Goal: Task Accomplishment & Management: Manage account settings

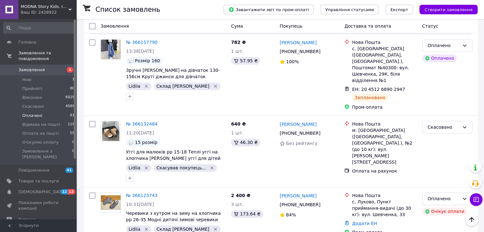
scroll to position [964, 0]
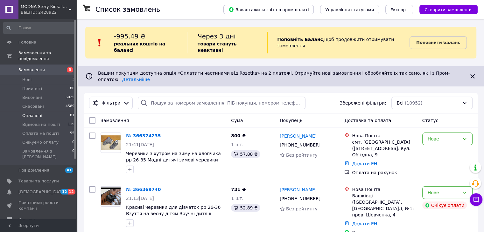
click at [34, 113] on span "Оплачені" at bounding box center [32, 116] width 20 height 6
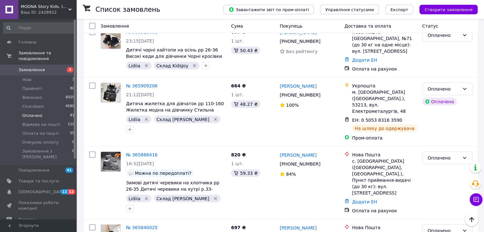
scroll to position [1253, 0]
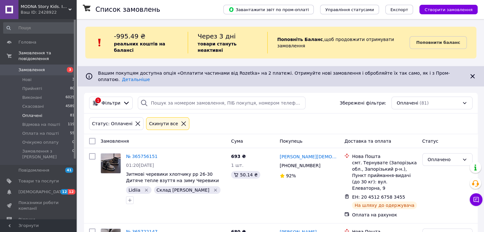
click at [181, 122] on icon at bounding box center [183, 124] width 4 height 4
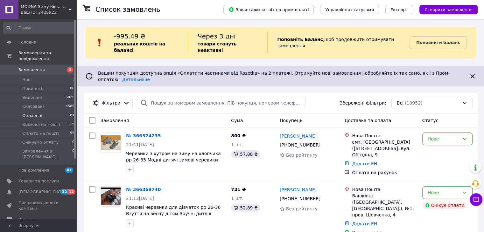
click at [123, 100] on icon at bounding box center [126, 103] width 7 height 7
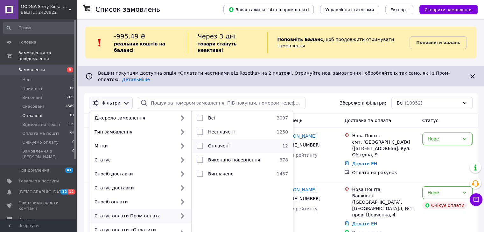
click at [230, 143] on div "Оплачені" at bounding box center [241, 146] width 72 height 6
checkbox input "true"
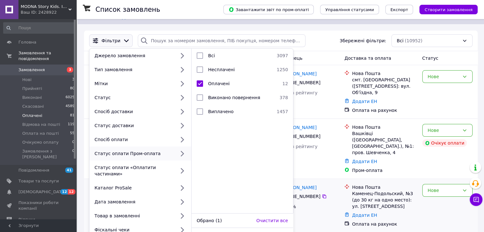
scroll to position [64, 0]
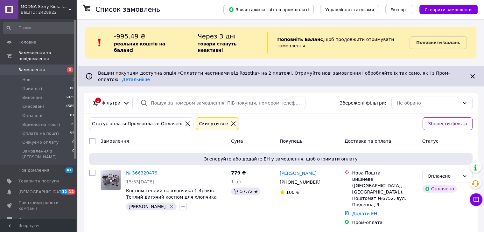
click at [230, 121] on icon at bounding box center [233, 124] width 6 height 6
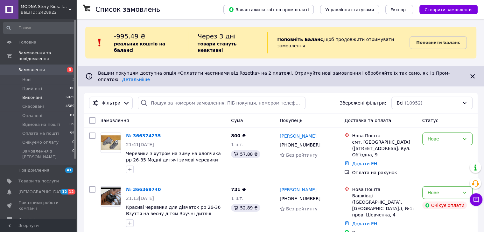
click at [36, 95] on span "Виконані" at bounding box center [32, 98] width 20 height 6
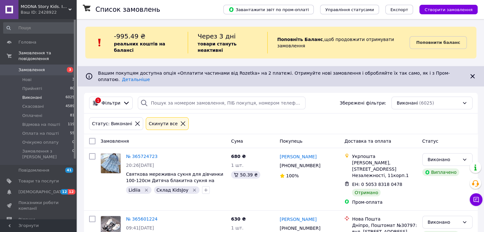
click at [54, 67] on span "Замовлення" at bounding box center [38, 70] width 40 height 6
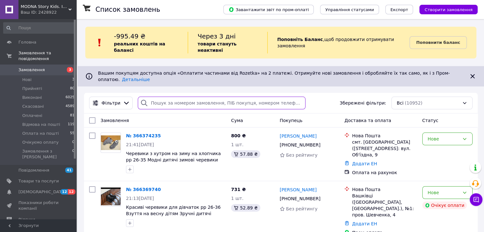
click at [169, 97] on input "search" at bounding box center [222, 103] width 168 height 13
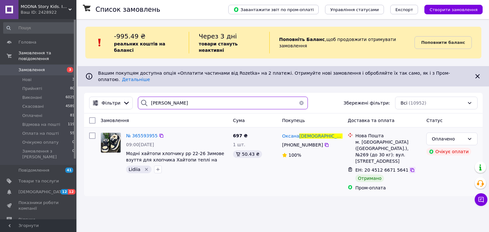
type input "товма"
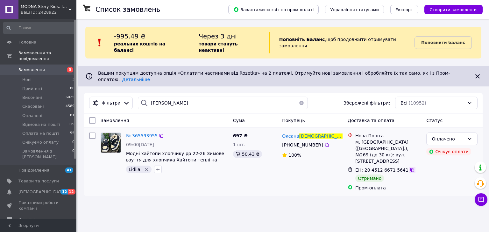
click at [409, 168] on icon at bounding box center [411, 170] width 5 height 5
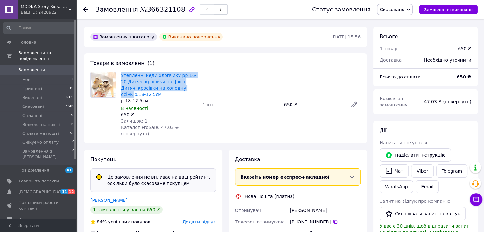
scroll to position [14, 0]
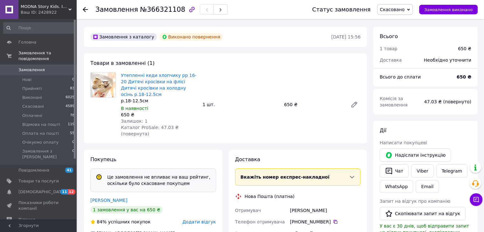
click at [83, 11] on icon at bounding box center [85, 9] width 5 height 5
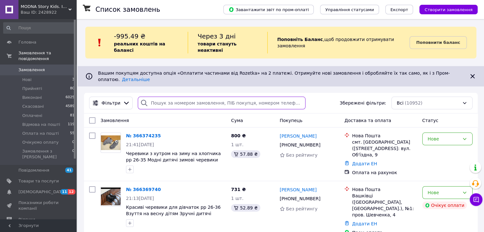
click at [161, 97] on input "search" at bounding box center [222, 103] width 168 height 13
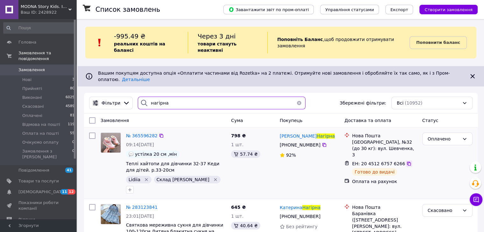
type input "нагірна"
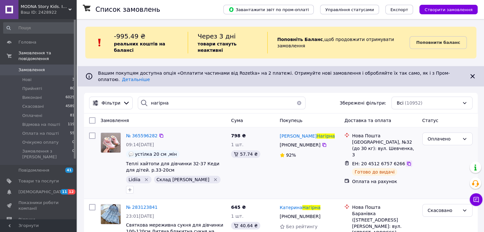
click at [406, 161] on icon at bounding box center [408, 163] width 5 height 5
drag, startPoint x: 297, startPoint y: 89, endPoint x: 216, endPoint y: 97, distance: 81.8
click at [297, 97] on button "button" at bounding box center [299, 103] width 13 height 13
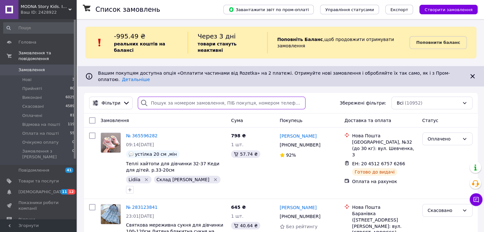
click at [203, 97] on input "search" at bounding box center [222, 103] width 168 height 13
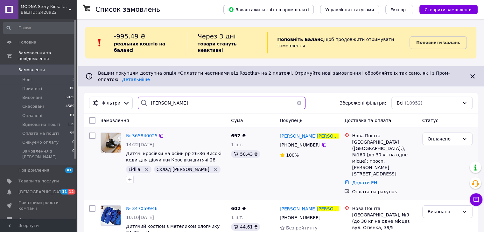
type input "[PERSON_NAME]"
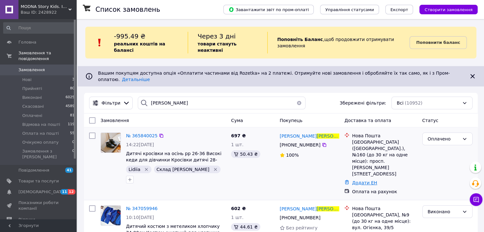
click at [360, 180] on link "Додати ЕН" at bounding box center [364, 182] width 25 height 5
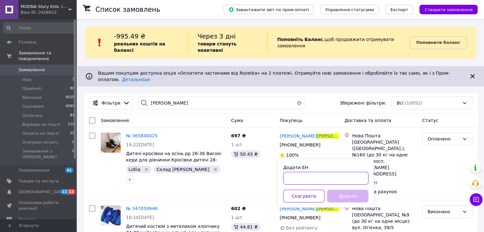
click at [307, 177] on input "Додати ЕН" at bounding box center [325, 178] width 85 height 13
paste input "20451268378276"
type input "20451268378276"
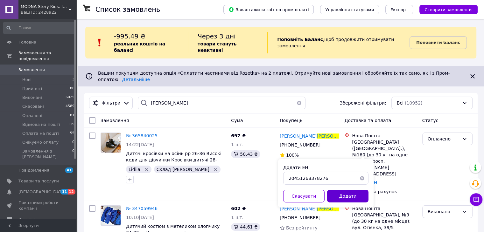
click at [350, 197] on button "Додати" at bounding box center [347, 196] width 41 height 13
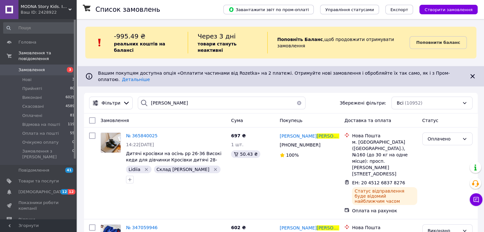
click at [295, 97] on button "button" at bounding box center [299, 103] width 13 height 13
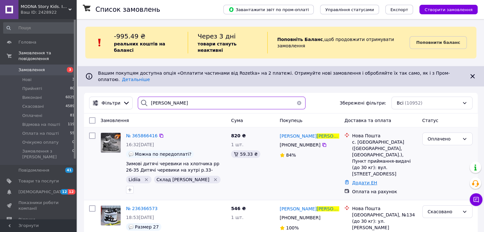
type input "[PERSON_NAME]"
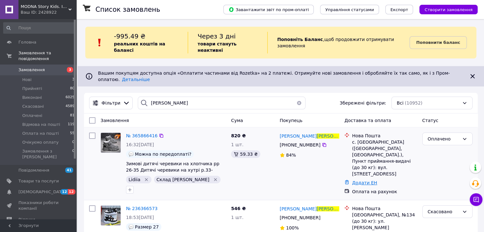
click at [361, 180] on link "Додати ЕН" at bounding box center [364, 182] width 25 height 5
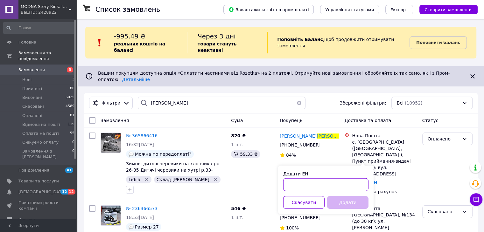
click at [316, 181] on input "Додати ЕН" at bounding box center [325, 184] width 85 height 13
paste input "20451268378351"
type input "20451268378351"
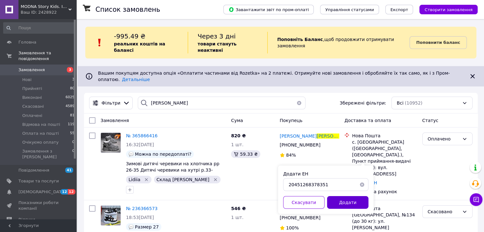
click at [345, 200] on button "Додати" at bounding box center [347, 202] width 41 height 13
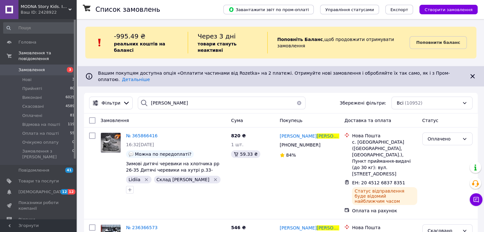
click at [295, 97] on button "button" at bounding box center [299, 103] width 13 height 13
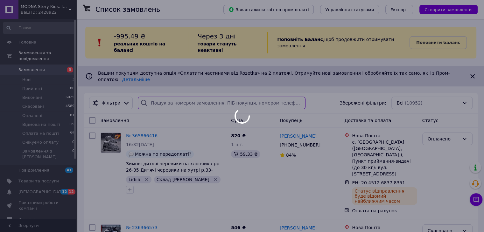
click at [216, 97] on input "search" at bounding box center [222, 103] width 168 height 13
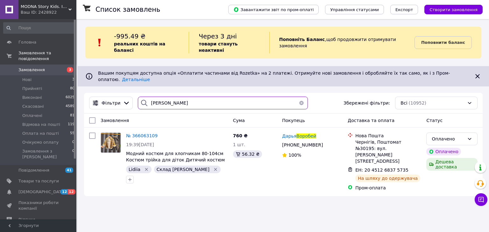
type input "[PERSON_NAME]"
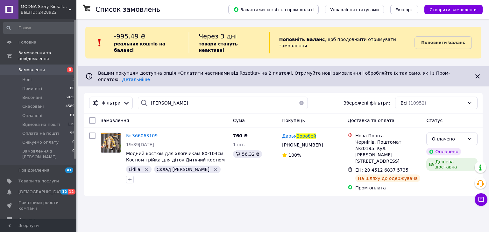
click at [296, 97] on button "button" at bounding box center [301, 103] width 13 height 13
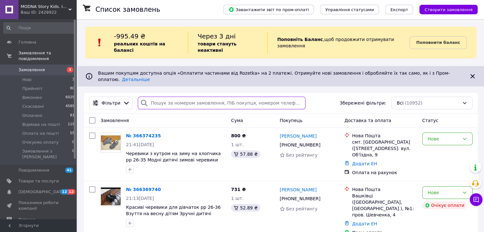
click at [165, 97] on input "search" at bounding box center [222, 103] width 168 height 13
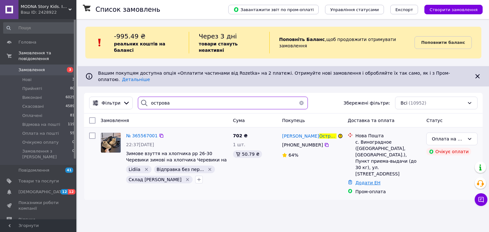
type input "острова"
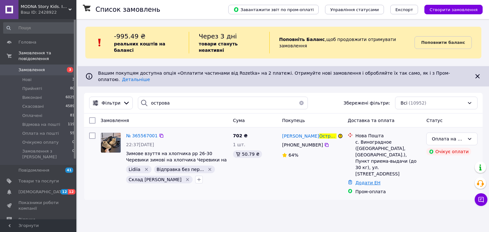
click at [362, 180] on link "Додати ЕН" at bounding box center [367, 182] width 25 height 5
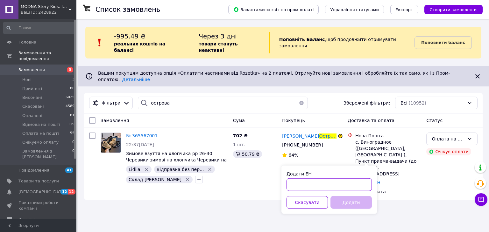
click at [320, 180] on input "Додати ЕН" at bounding box center [328, 184] width 85 height 13
paste input "20451268378424"
type input "20451268378424"
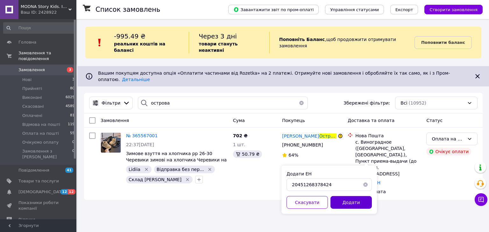
click at [345, 202] on button "Додати" at bounding box center [350, 202] width 41 height 13
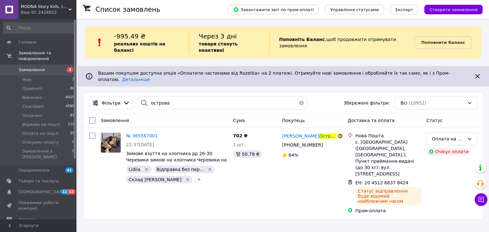
click at [215, 11] on div "Список замовлень" at bounding box center [155, 9] width 120 height 19
click at [215, 1] on div "Список замовлень" at bounding box center [155, 9] width 120 height 19
click at [26, 44] on span "Головна" at bounding box center [27, 42] width 18 height 6
